Goal: Task Accomplishment & Management: Complete application form

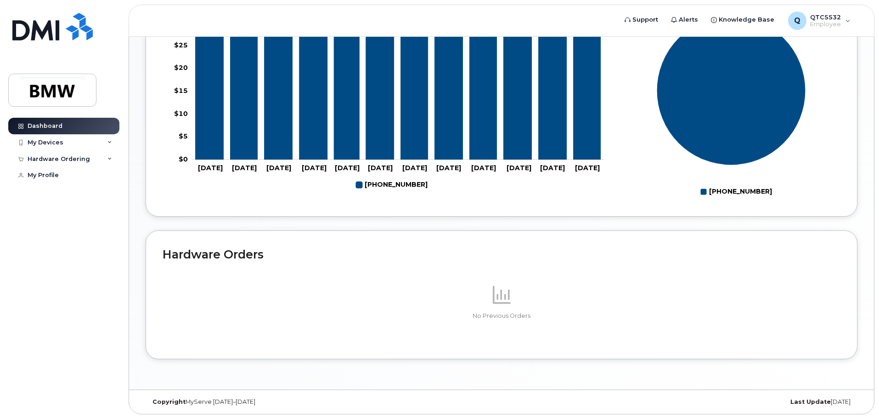
scroll to position [412, 0]
click at [88, 140] on div "My Devices" at bounding box center [63, 142] width 111 height 17
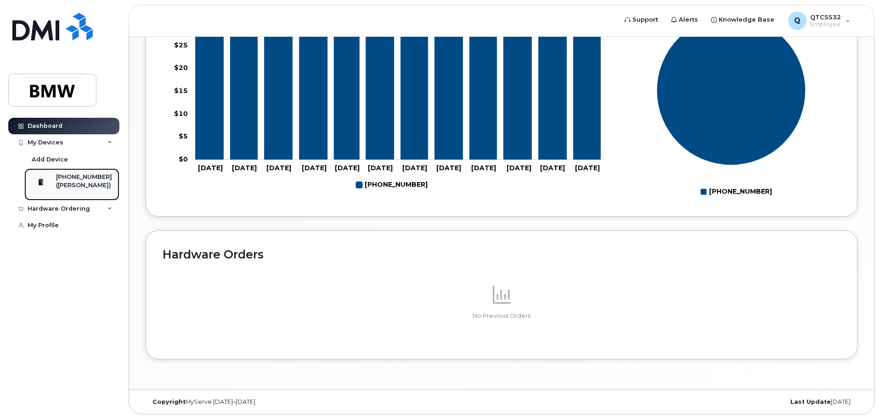
click at [83, 183] on div "([PERSON_NAME])" at bounding box center [84, 185] width 56 height 8
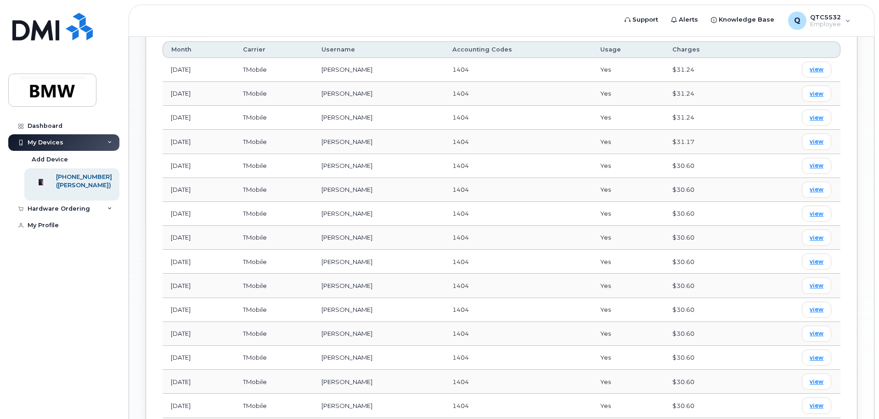
scroll to position [423, 0]
click at [816, 116] on span "view" at bounding box center [817, 120] width 14 height 8
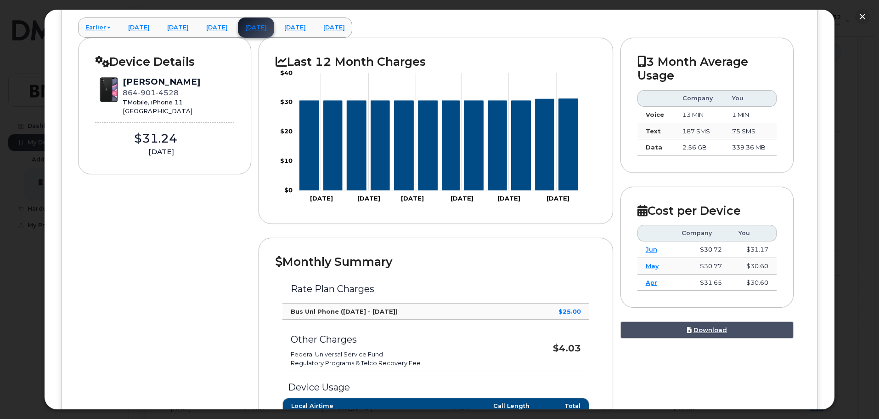
scroll to position [0, 0]
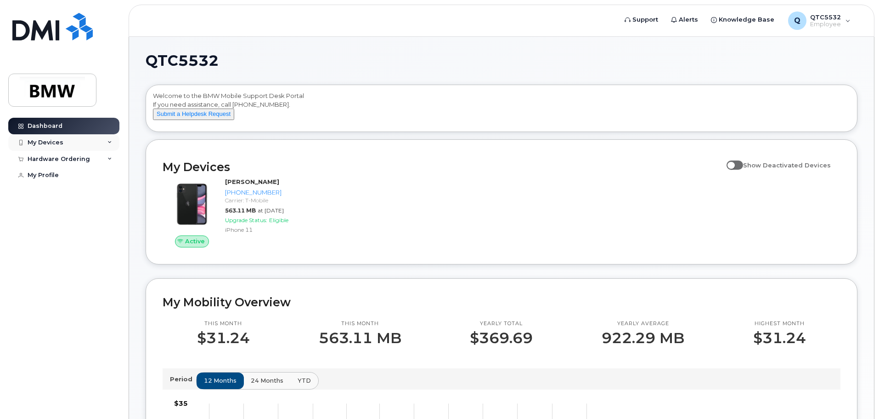
click at [106, 143] on div "My Devices" at bounding box center [63, 142] width 111 height 17
click at [109, 159] on icon at bounding box center [110, 159] width 5 height 5
click at [108, 160] on icon at bounding box center [110, 159] width 5 height 5
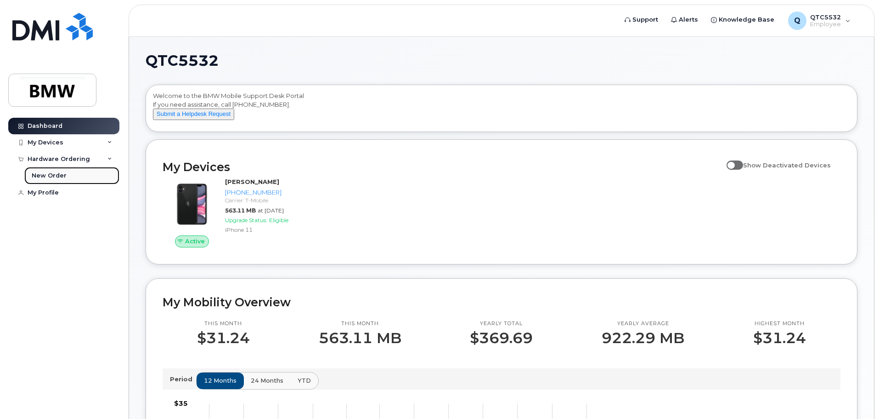
click at [53, 176] on div "New Order" at bounding box center [49, 175] width 35 height 8
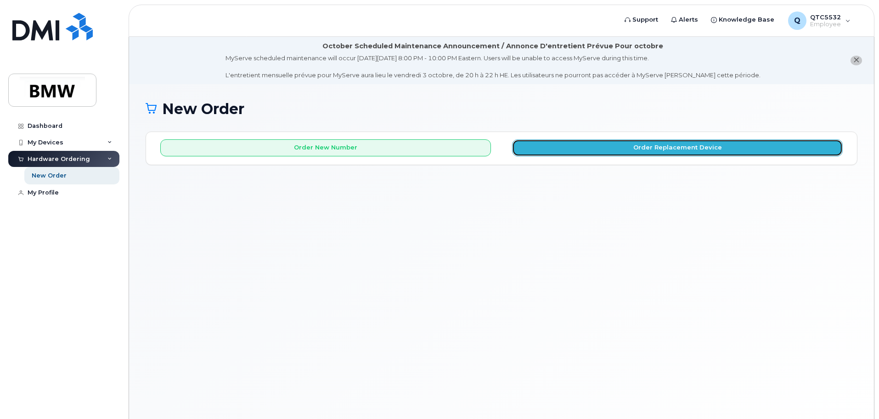
click at [577, 149] on button "Order Replacement Device" at bounding box center [677, 147] width 331 height 17
